Goal: Task Accomplishment & Management: Complete application form

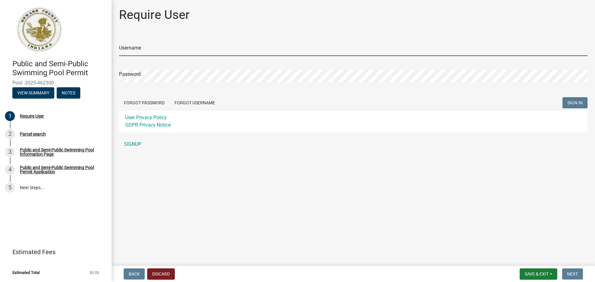
click at [128, 46] on input "Username" at bounding box center [353, 49] width 469 height 13
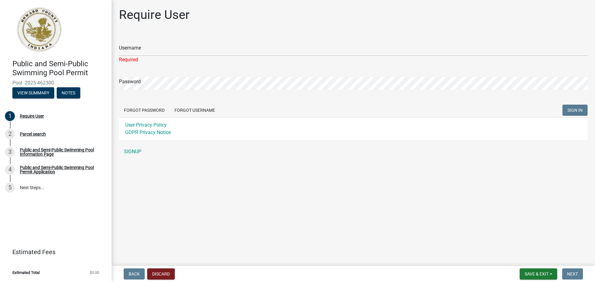
click at [130, 145] on div "Username Required Password Forgot Password Forgot Username SIGN IN User Privacy…" at bounding box center [353, 96] width 469 height 123
click at [130, 152] on link "SIGNUP" at bounding box center [353, 152] width 469 height 12
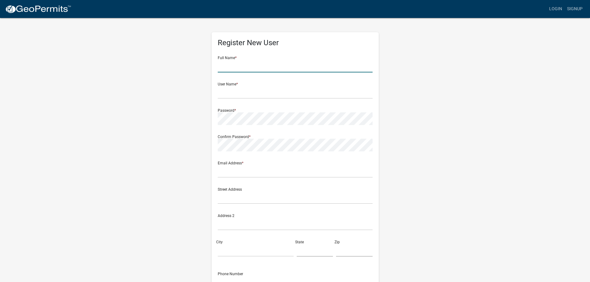
click at [235, 69] on input "text" at bounding box center [295, 66] width 155 height 13
type input "[PERSON_NAME]"
type input "[EMAIL_ADDRESS][DOMAIN_NAME]"
type input "2600 S. 600 W."
type input "[GEOGRAPHIC_DATA]"
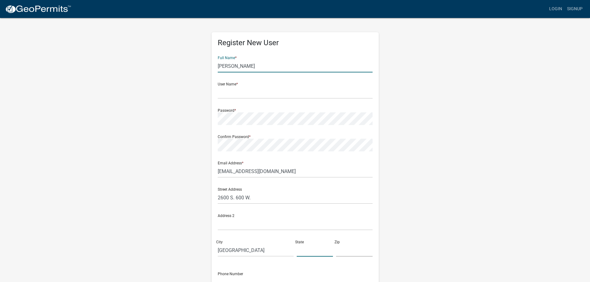
type input "In"
type input "46979"
type input "7658831455"
click at [231, 95] on input "text" at bounding box center [295, 92] width 155 height 13
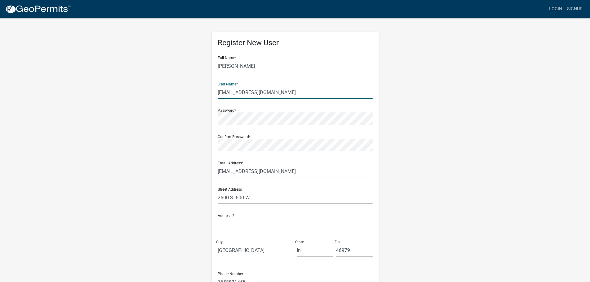
type input "[EMAIL_ADDRESS][DOMAIN_NAME]"
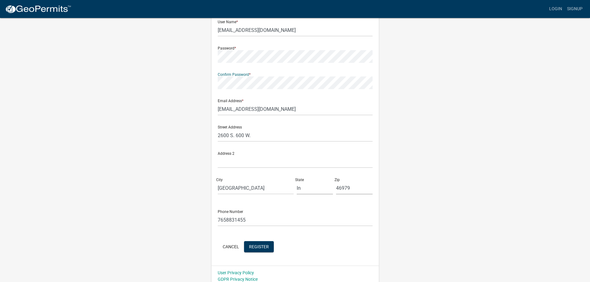
scroll to position [67, 0]
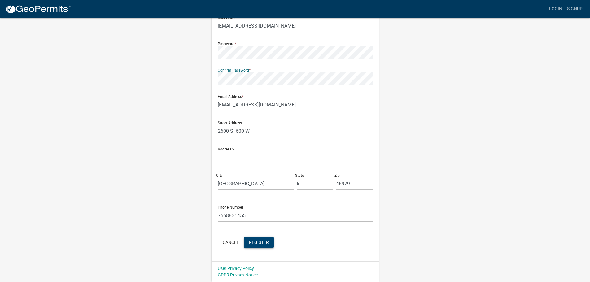
click at [264, 243] on span "Register" at bounding box center [259, 242] width 20 height 5
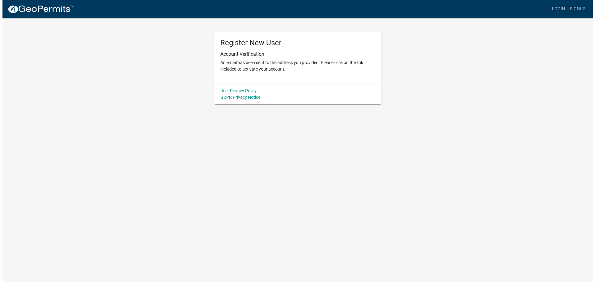
scroll to position [0, 0]
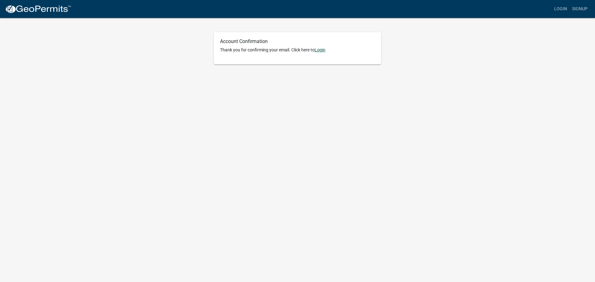
click at [322, 51] on link "Login" at bounding box center [320, 49] width 11 height 5
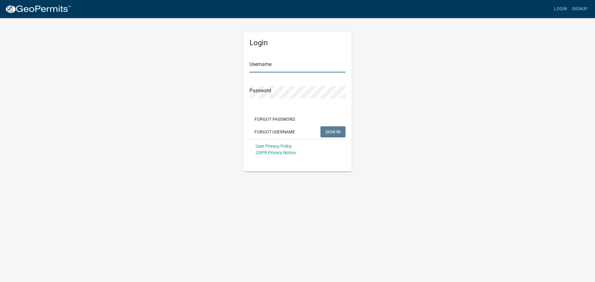
type input "[EMAIL_ADDRESS][DOMAIN_NAME]"
click at [262, 64] on input "[EMAIL_ADDRESS][DOMAIN_NAME]" at bounding box center [298, 66] width 96 height 13
click at [162, 78] on div "Login Username bbates@western.k12.in.us Password Forgot Password Forgot Usernam…" at bounding box center [297, 94] width 353 height 154
click at [336, 132] on span "SIGN IN" at bounding box center [332, 131] width 15 height 5
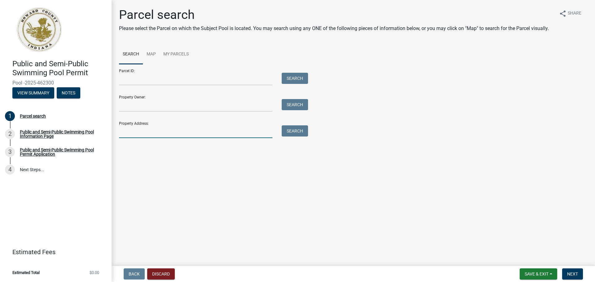
click at [140, 131] on input "Property Address:" at bounding box center [195, 132] width 153 height 13
click at [125, 107] on input "Property Owner:" at bounding box center [195, 105] width 153 height 13
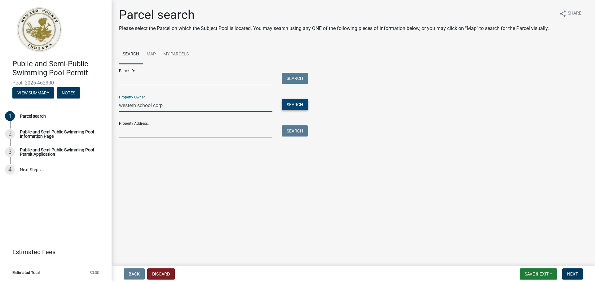
type input "western school corp"
click at [290, 104] on button "Search" at bounding box center [295, 104] width 26 height 11
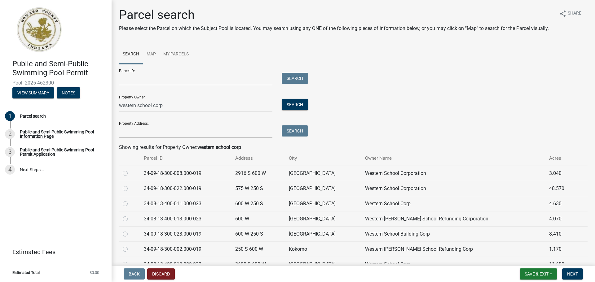
click at [130, 185] on label at bounding box center [130, 185] width 0 height 0
click at [130, 189] on input "radio" at bounding box center [132, 187] width 4 height 4
radio input "true"
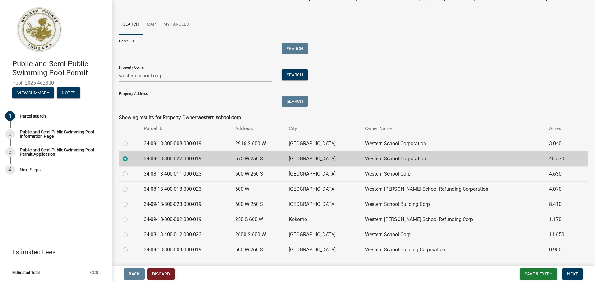
scroll to position [55, 0]
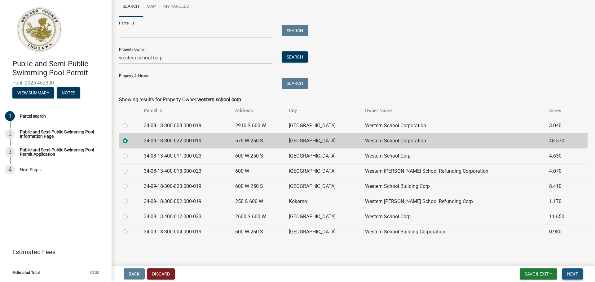
click at [575, 274] on span "Next" at bounding box center [572, 274] width 11 height 5
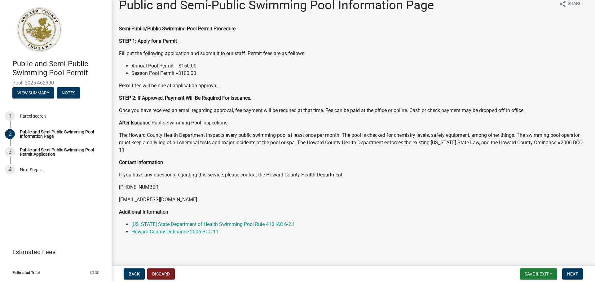
scroll to position [11, 0]
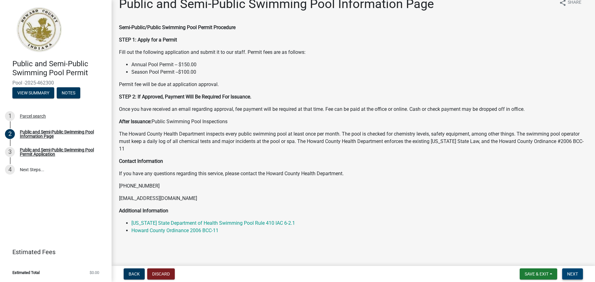
click at [576, 276] on span "Next" at bounding box center [572, 274] width 11 height 5
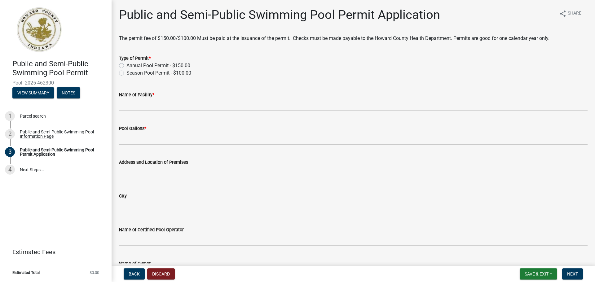
click at [126, 64] on label "Annual Pool Permit - $150.00" at bounding box center [158, 65] width 64 height 7
click at [126, 64] on input "Annual Pool Permit - $150.00" at bounding box center [128, 64] width 4 height 4
radio input "true"
click at [126, 73] on label "Season Pool Permit - $100.00" at bounding box center [158, 72] width 65 height 7
click at [126, 73] on input "Season Pool Permit - $100.00" at bounding box center [128, 71] width 4 height 4
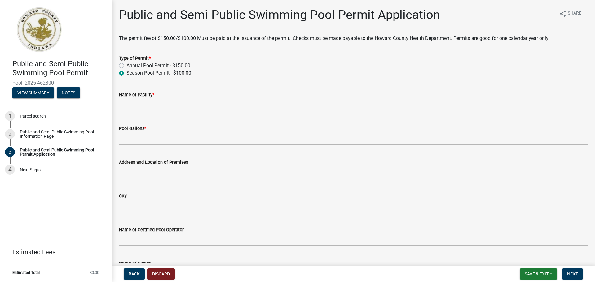
radio input "true"
click at [126, 64] on label "Annual Pool Permit - $150.00" at bounding box center [158, 65] width 64 height 7
click at [126, 64] on input "Annual Pool Permit - $150.00" at bounding box center [128, 64] width 4 height 4
radio input "true"
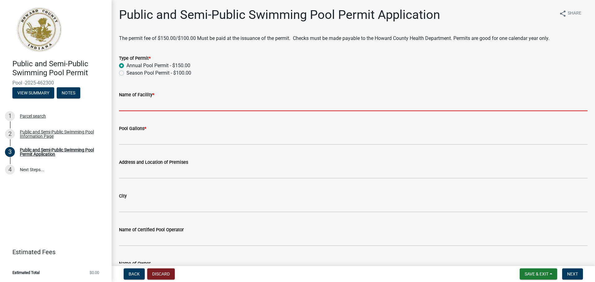
click at [145, 105] on input "Name of Facility *" at bounding box center [353, 105] width 469 height 13
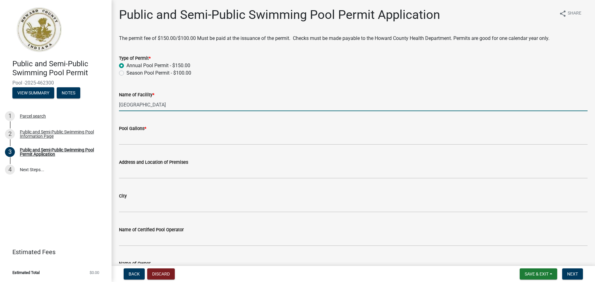
type input "[GEOGRAPHIC_DATA]"
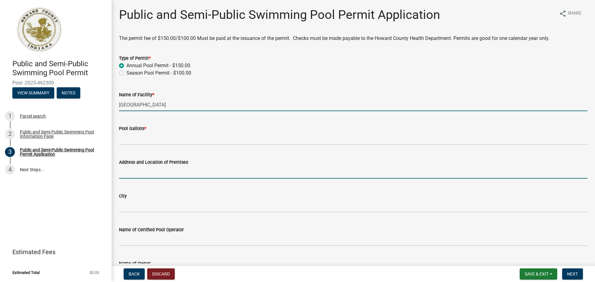
click at [132, 173] on input "Address and Location of Premises" at bounding box center [353, 172] width 469 height 13
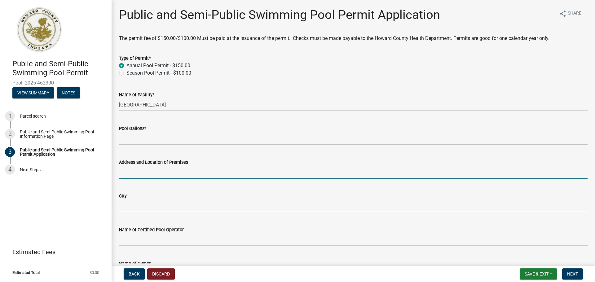
type input "2600 S. 600 W."
type input "[GEOGRAPHIC_DATA]"
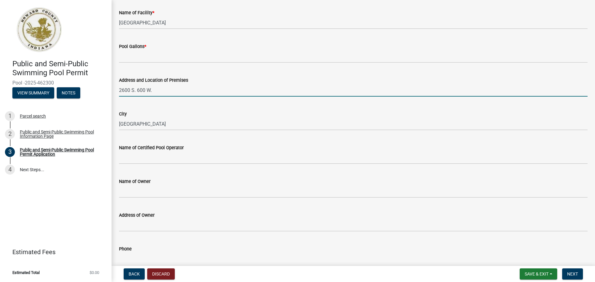
scroll to position [93, 0]
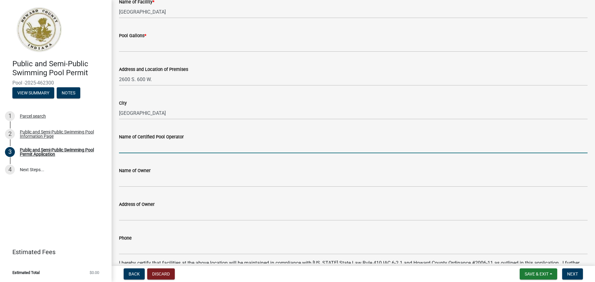
click at [140, 149] on input "Name of Certified Pool Operator" at bounding box center [353, 147] width 469 height 13
type input "[PERSON_NAME]"
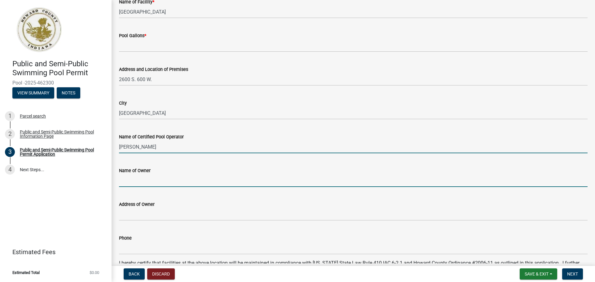
click at [134, 183] on input "Name of Owner" at bounding box center [353, 181] width 469 height 13
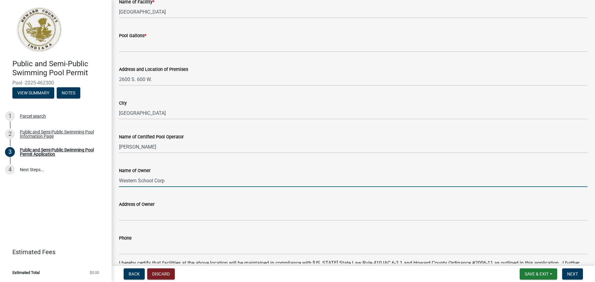
type input "Western School Corp"
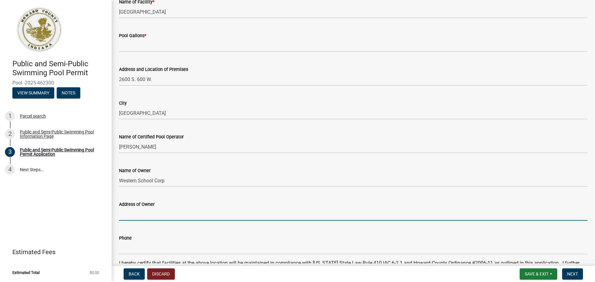
click at [127, 215] on input "Address of Owner" at bounding box center [353, 214] width 469 height 13
type input "2600 S. 600 W."
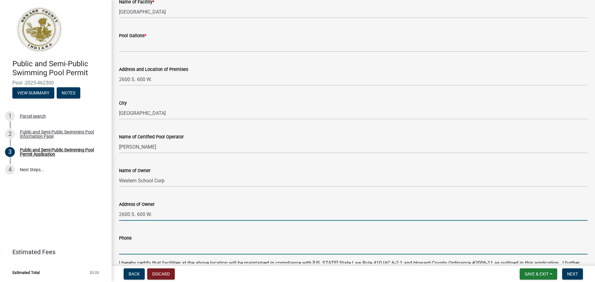
type input "7658831455"
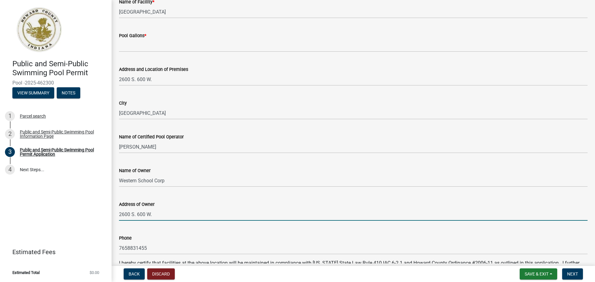
type input "[EMAIL_ADDRESS][DOMAIN_NAME]"
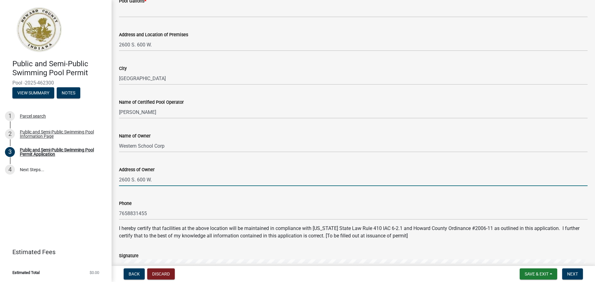
scroll to position [186, 0]
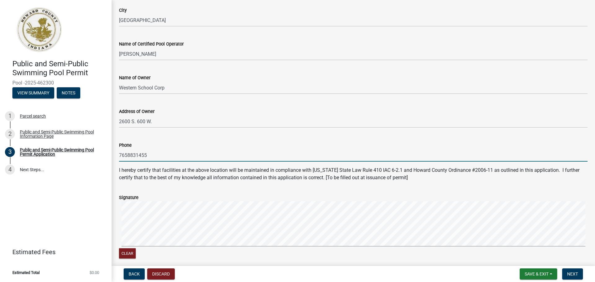
click at [151, 156] on input "7658831455" at bounding box center [353, 155] width 469 height 13
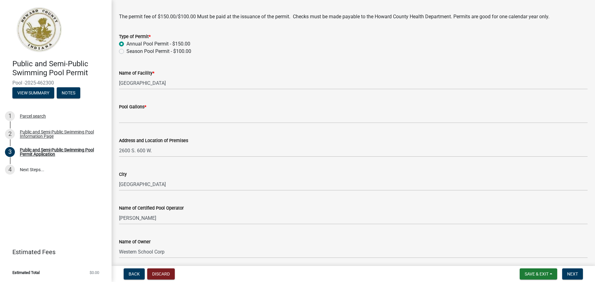
scroll to position [0, 0]
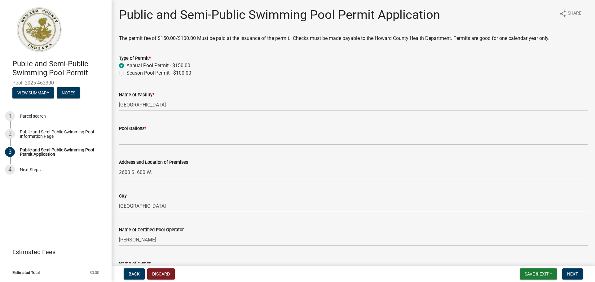
type input "7658835576"
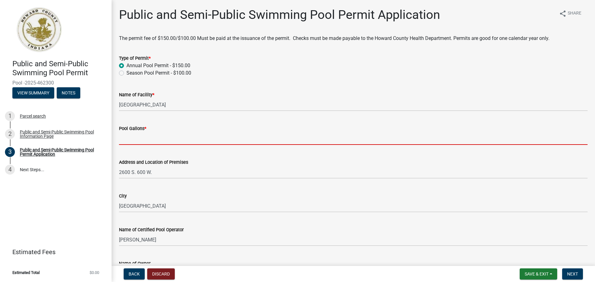
click at [131, 141] on input "Pool Gallons *" at bounding box center [353, 138] width 469 height 13
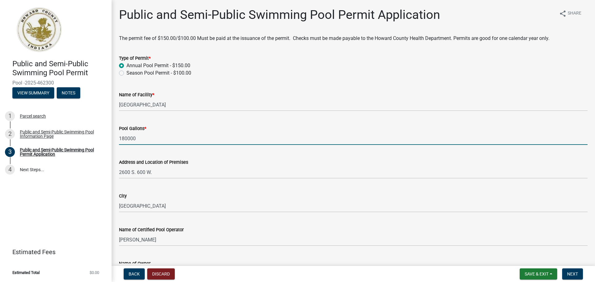
click at [126, 137] on input "180000" at bounding box center [353, 138] width 469 height 13
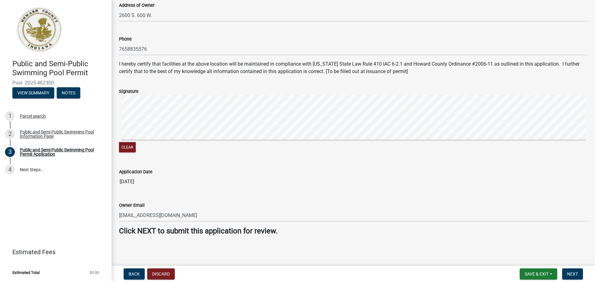
scroll to position [293, 0]
type input "180,000"
click at [568, 274] on span "Next" at bounding box center [572, 274] width 11 height 5
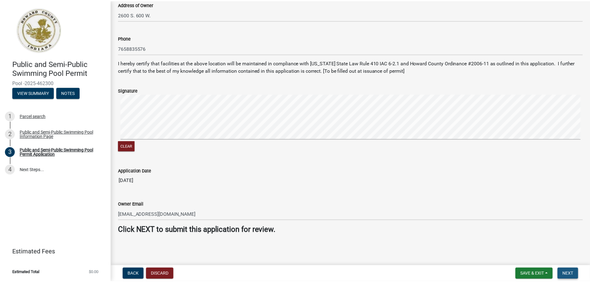
scroll to position [0, 0]
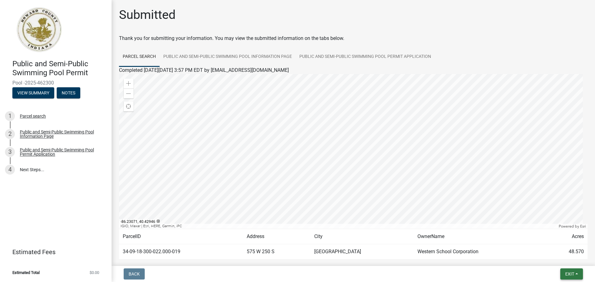
click at [577, 274] on button "Exit" at bounding box center [571, 274] width 23 height 11
click at [554, 258] on button "Save & Exit" at bounding box center [558, 258] width 50 height 15
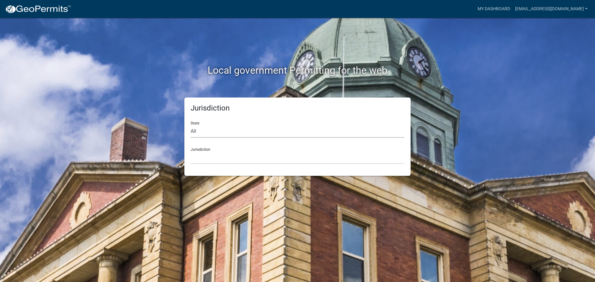
click at [216, 130] on select "All [US_STATE] [US_STATE] [US_STATE] [US_STATE] [US_STATE] [US_STATE] [US_STATE…" at bounding box center [298, 131] width 214 height 13
select select "[US_STATE]"
click at [191, 125] on select "All [US_STATE] [US_STATE] [US_STATE] [US_STATE] [US_STATE] [US_STATE] [US_STATE…" at bounding box center [298, 131] width 214 height 13
click at [200, 161] on select "City of [GEOGRAPHIC_DATA], [US_STATE] City of [GEOGRAPHIC_DATA], [US_STATE] Cit…" at bounding box center [298, 158] width 214 height 13
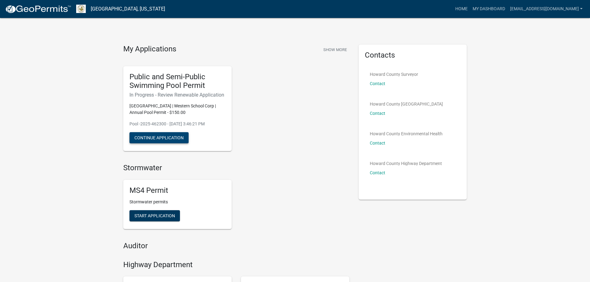
click at [158, 137] on button "Continue Application" at bounding box center [159, 137] width 59 height 11
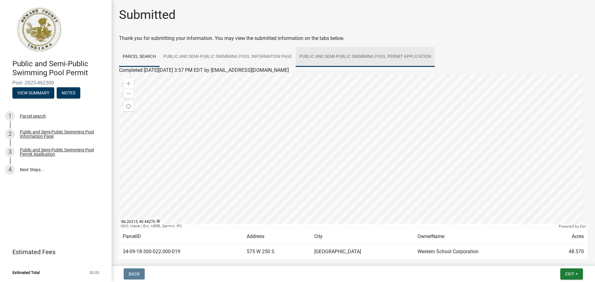
click at [370, 55] on link "Public and Semi-Public Swimming Pool Permit Application" at bounding box center [365, 57] width 139 height 20
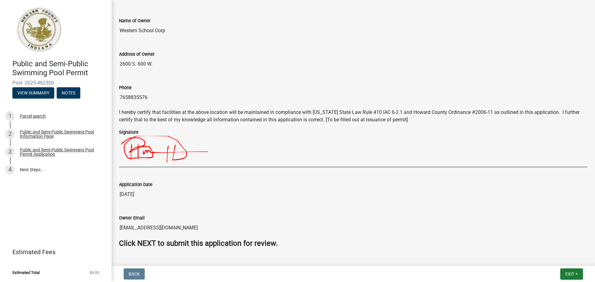
scroll to position [300, 0]
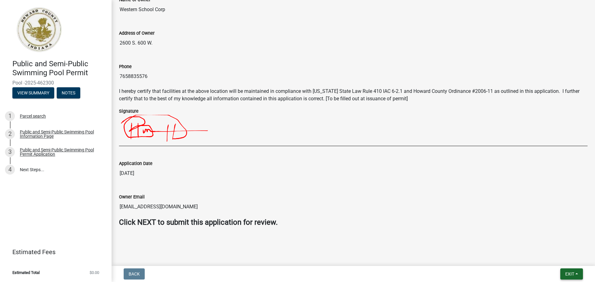
click at [566, 273] on span "Exit" at bounding box center [569, 274] width 9 height 5
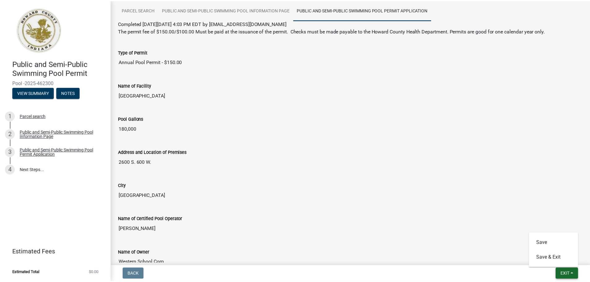
scroll to position [0, 0]
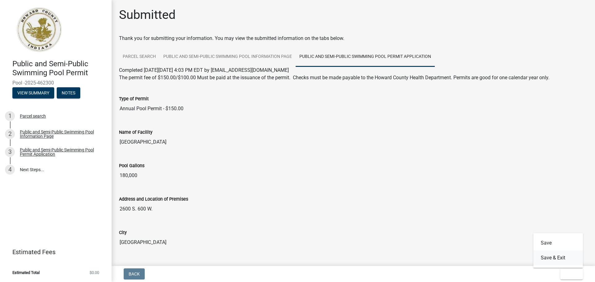
click at [554, 260] on button "Save & Exit" at bounding box center [558, 258] width 50 height 15
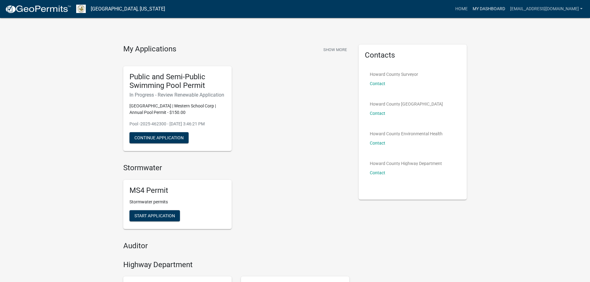
click at [492, 7] on link "My Dashboard" at bounding box center [490, 9] width 38 height 12
